Goal: Contribute content: Add original content to the website for others to see

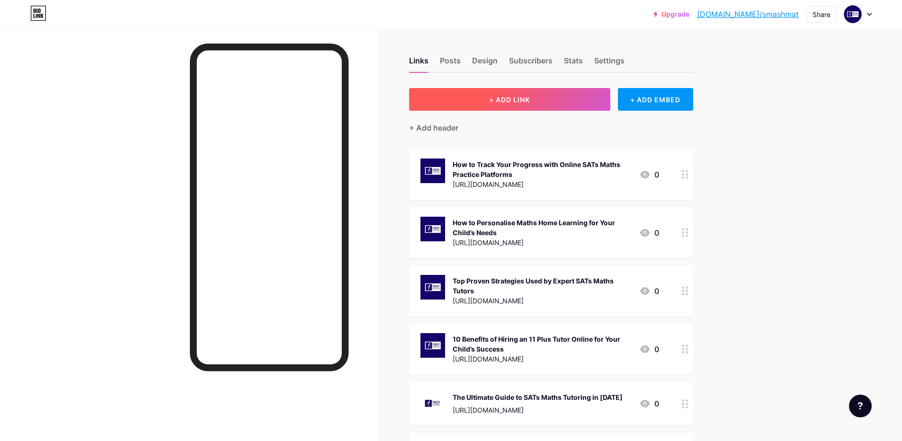
click at [568, 107] on button "+ ADD LINK" at bounding box center [509, 99] width 201 height 23
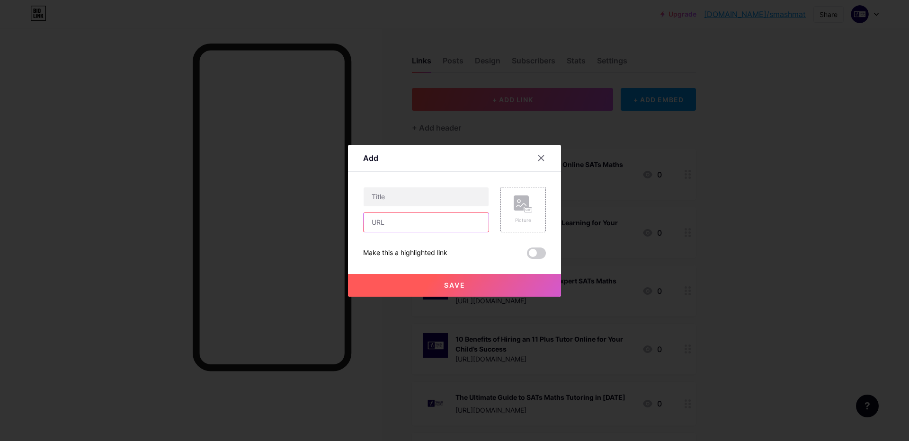
click at [403, 225] on input "text" at bounding box center [426, 222] width 125 height 19
paste input "[URL][DOMAIN_NAME]"
type input "[URL][DOMAIN_NAME]"
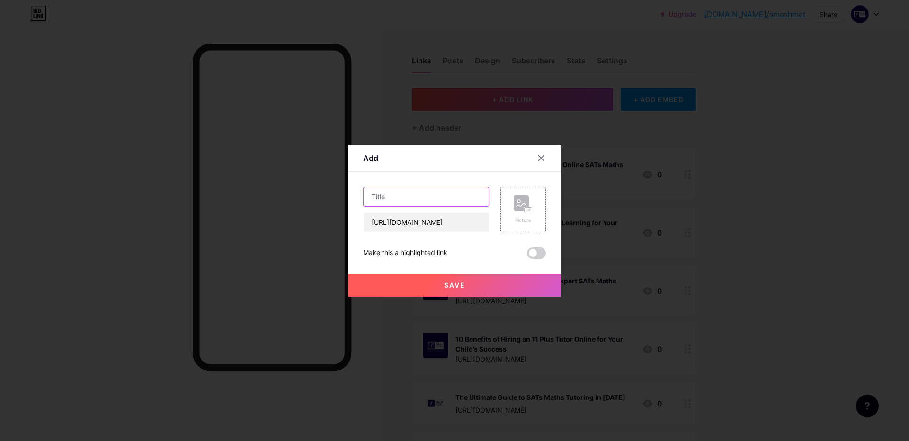
click at [406, 202] on input "text" at bounding box center [426, 196] width 125 height 19
paste input "Common Mistakes in 11 Plus Maths and How Tuition Helps"
type input "Common Mistakes in 11 Plus Maths and How Tuition Helps"
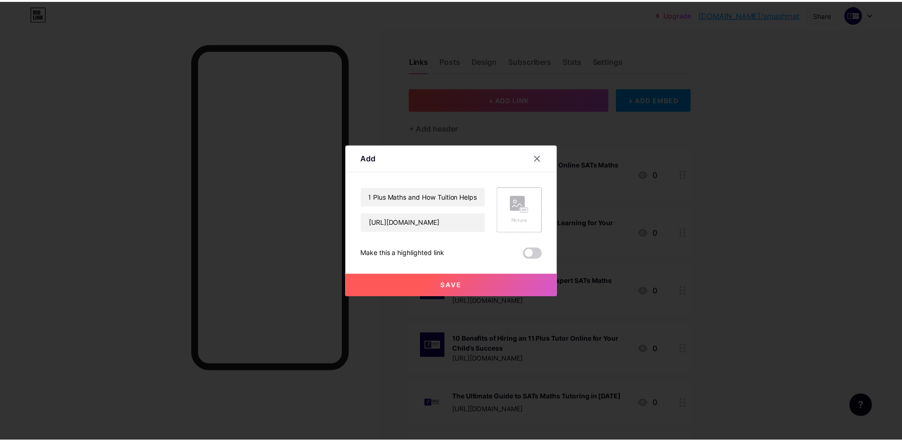
scroll to position [0, 0]
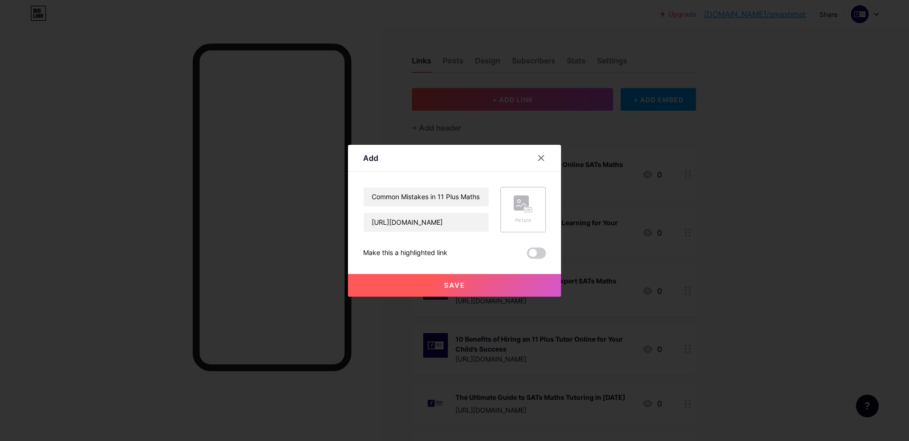
click at [514, 212] on icon at bounding box center [523, 205] width 19 height 18
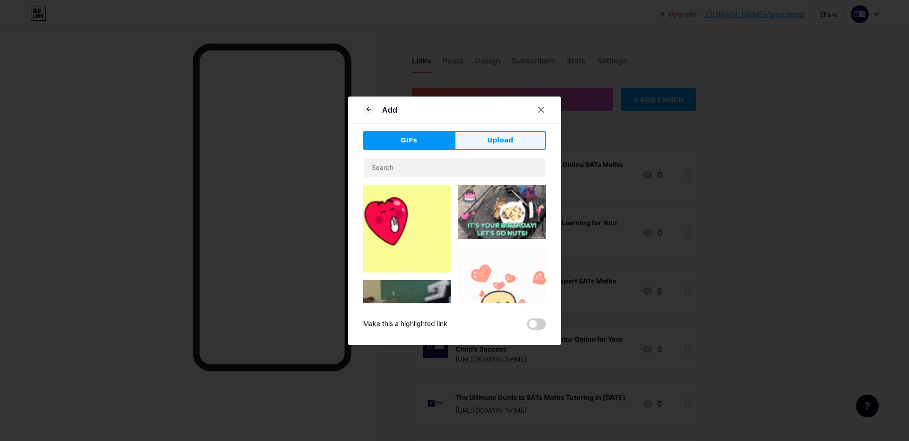
click at [505, 139] on span "Upload" at bounding box center [500, 140] width 26 height 10
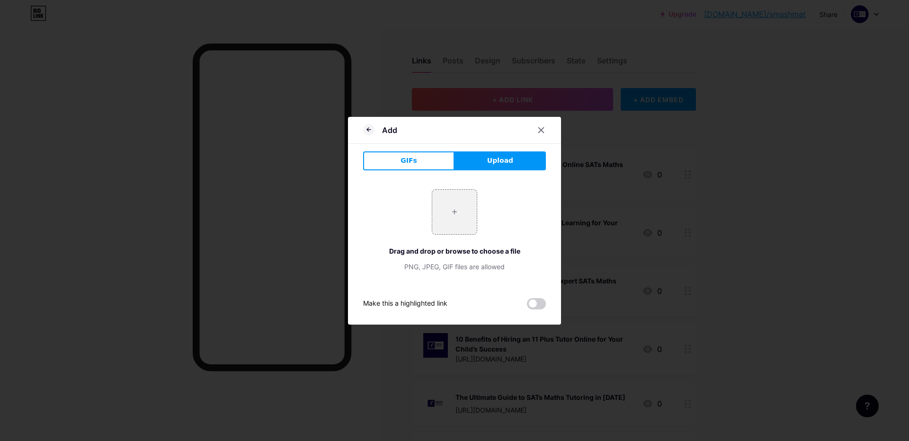
click at [490, 168] on button "Upload" at bounding box center [499, 160] width 91 height 19
click at [451, 237] on div "+ Drag and drop or browse to choose a file PNG, JPEG, GIF files are allowed" at bounding box center [454, 230] width 183 height 82
click at [462, 214] on input "file" at bounding box center [454, 212] width 44 height 44
type input "C:\fakepath\Untitled design - 2025-06-23T150155.143.jpg"
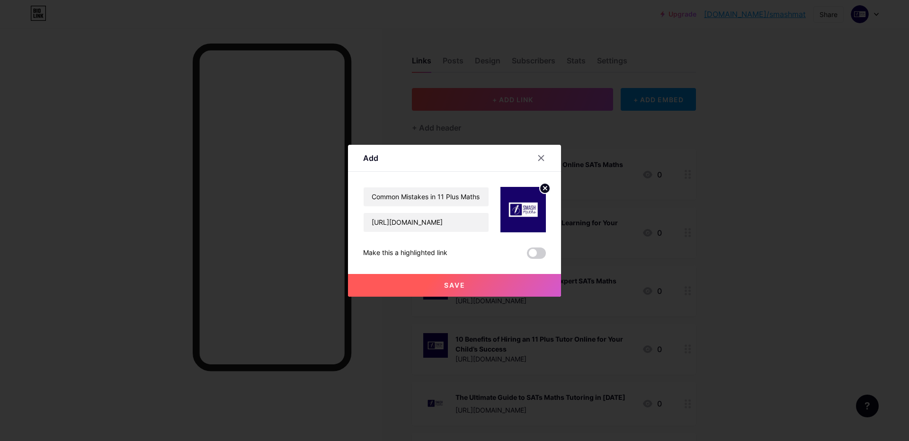
click at [495, 287] on button "Save" at bounding box center [454, 285] width 213 height 23
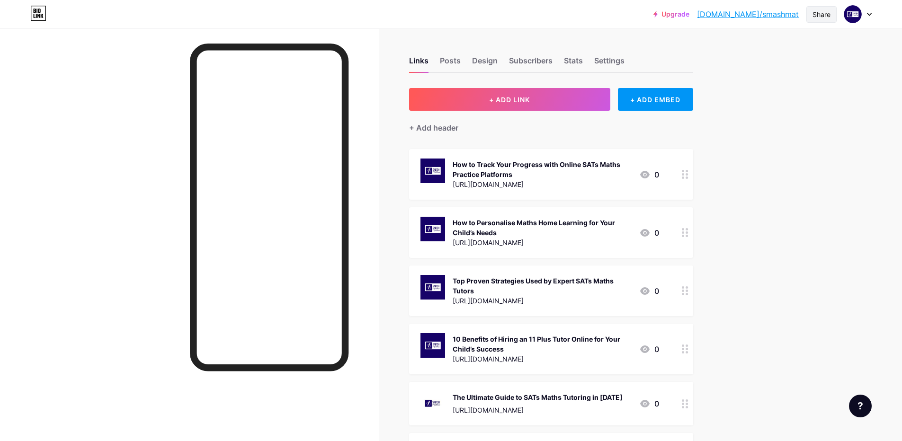
click at [815, 16] on div "Share" at bounding box center [821, 14] width 18 height 10
click at [735, 52] on div "Copy link" at bounding box center [742, 48] width 35 height 11
